Goal: Task Accomplishment & Management: Manage account settings

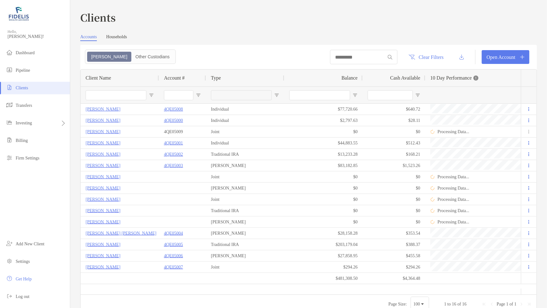
click at [23, 88] on span "Clients" at bounding box center [22, 88] width 13 height 5
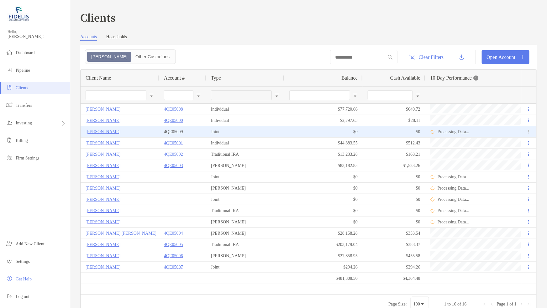
click at [171, 132] on p "4QE05009" at bounding box center [173, 132] width 19 height 8
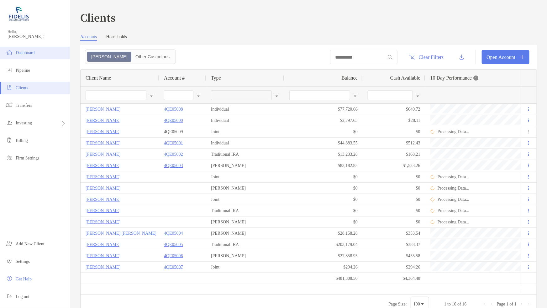
click at [22, 51] on span "Dashboard" at bounding box center [25, 52] width 19 height 5
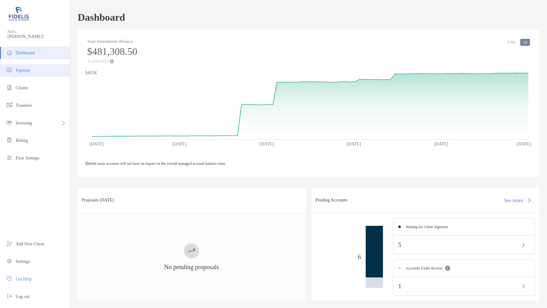
click at [21, 68] on span "Pipeline" at bounding box center [23, 70] width 14 height 5
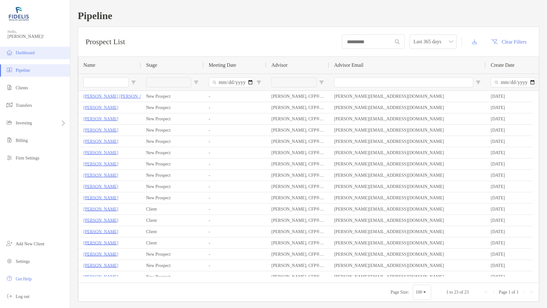
click at [26, 51] on span "Dashboard" at bounding box center [25, 52] width 19 height 5
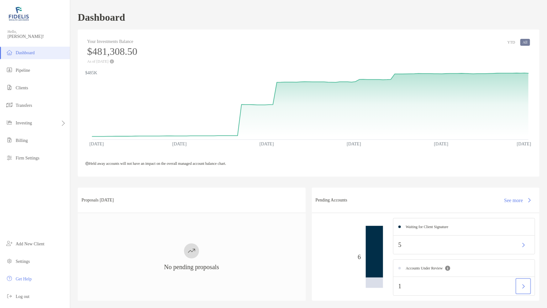
click at [519, 287] on button "button" at bounding box center [523, 286] width 13 height 13
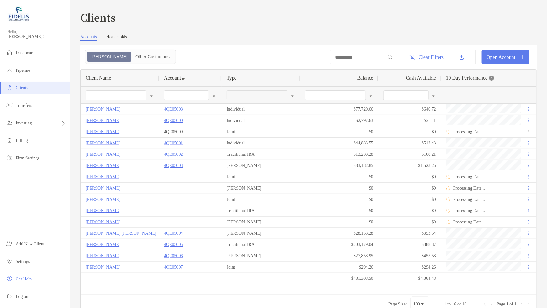
type input "**********"
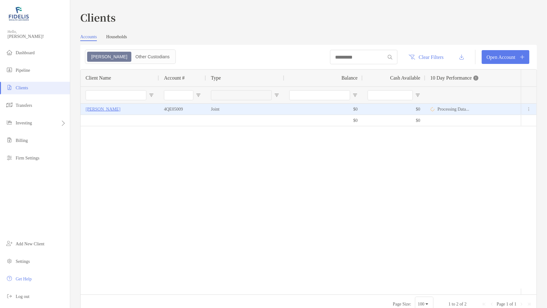
click at [101, 108] on p "[PERSON_NAME]" at bounding box center [103, 109] width 35 height 8
